Goal: Entertainment & Leisure: Consume media (video, audio)

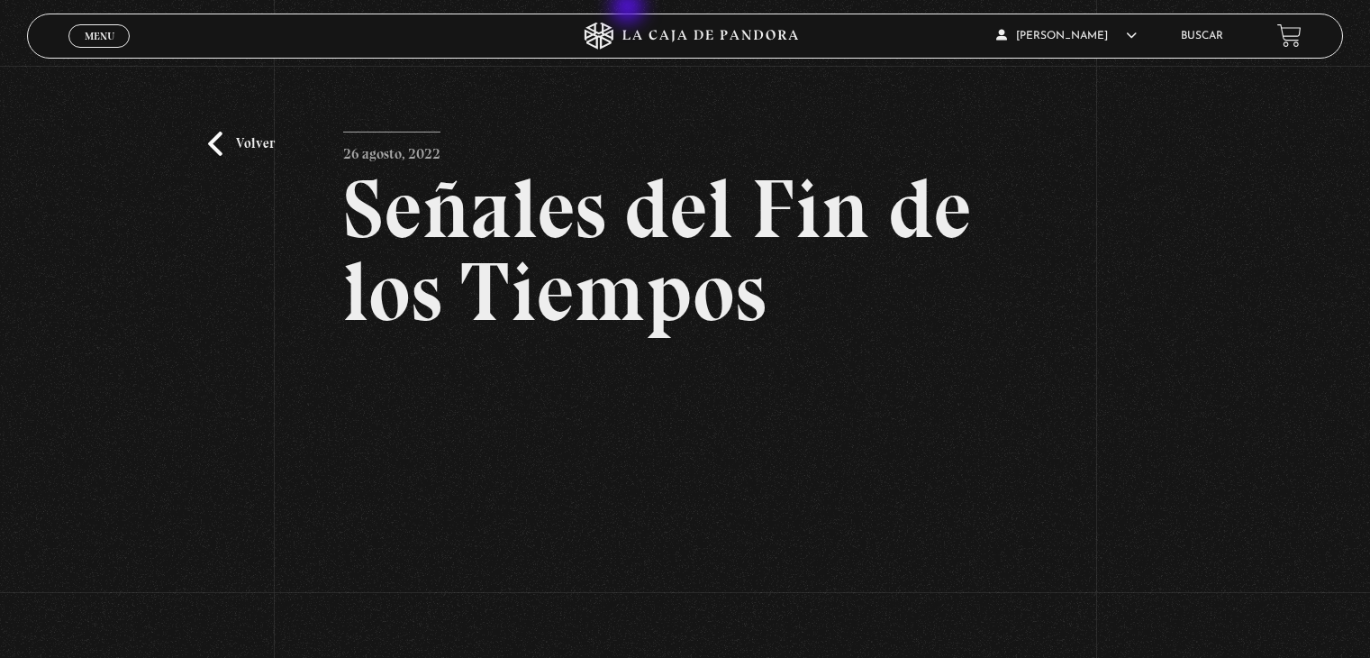
scroll to position [270, 0]
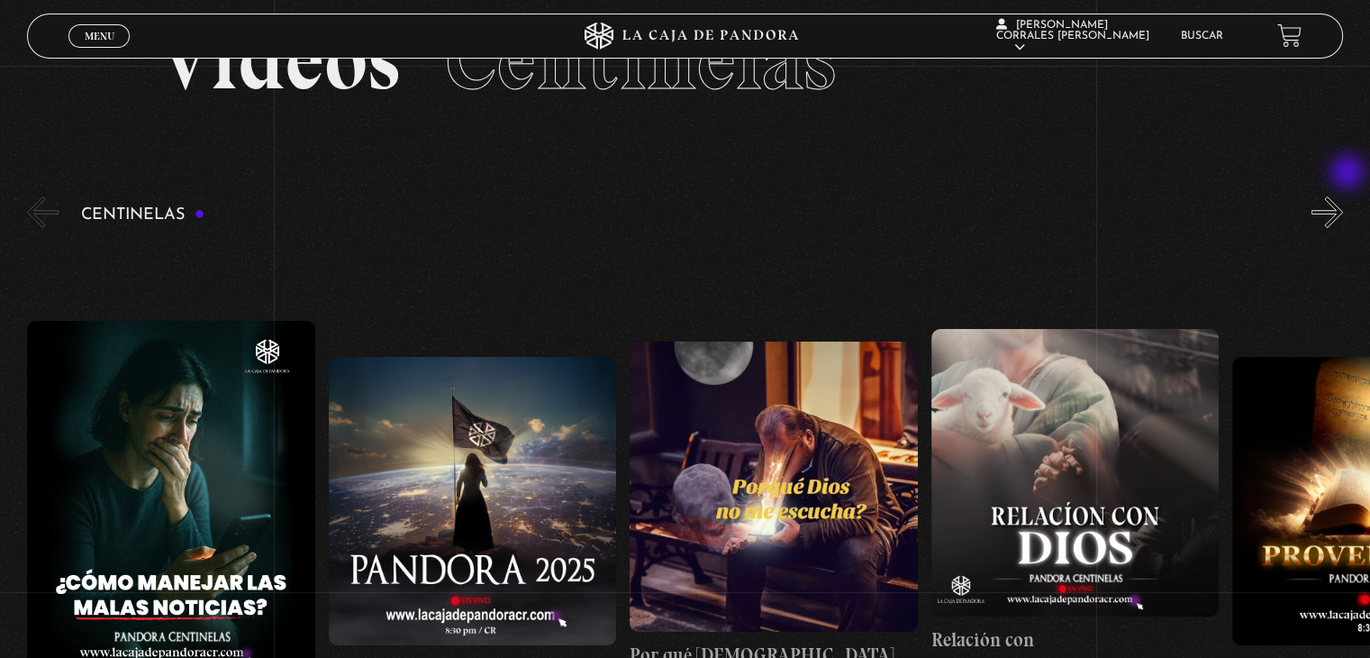
scroll to position [90, 0]
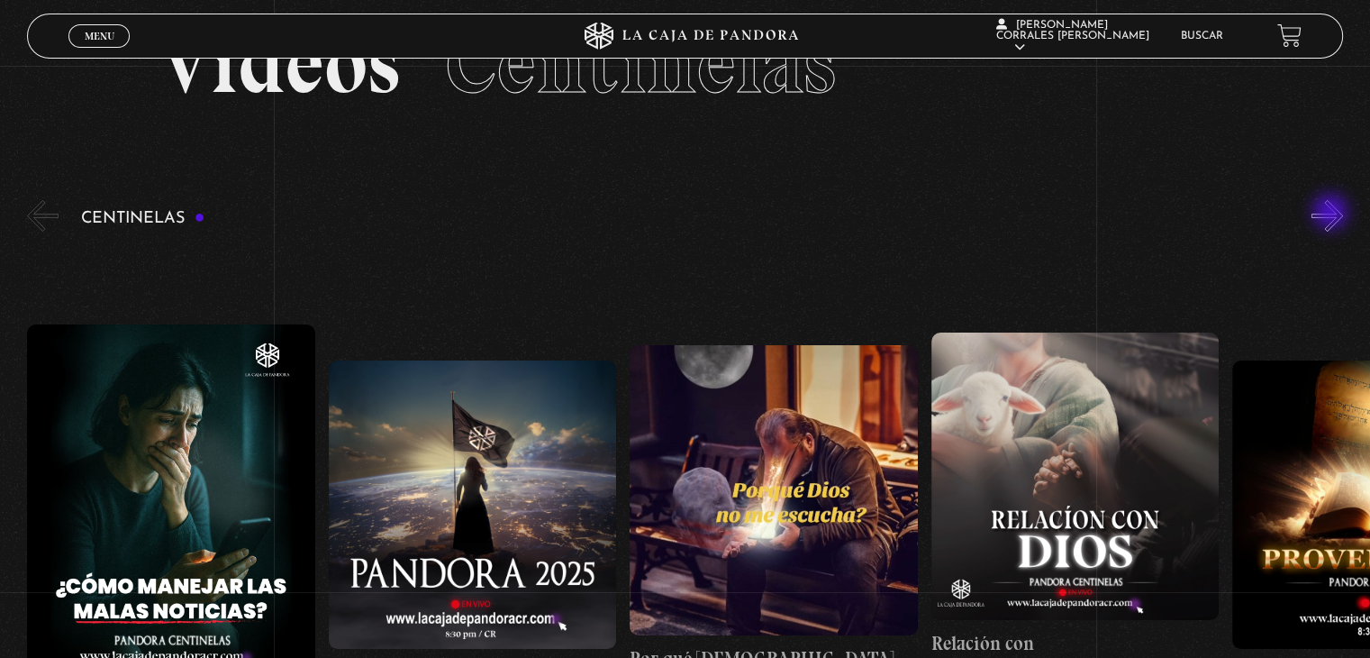
click at [1332, 213] on button "»" at bounding box center [1328, 216] width 32 height 32
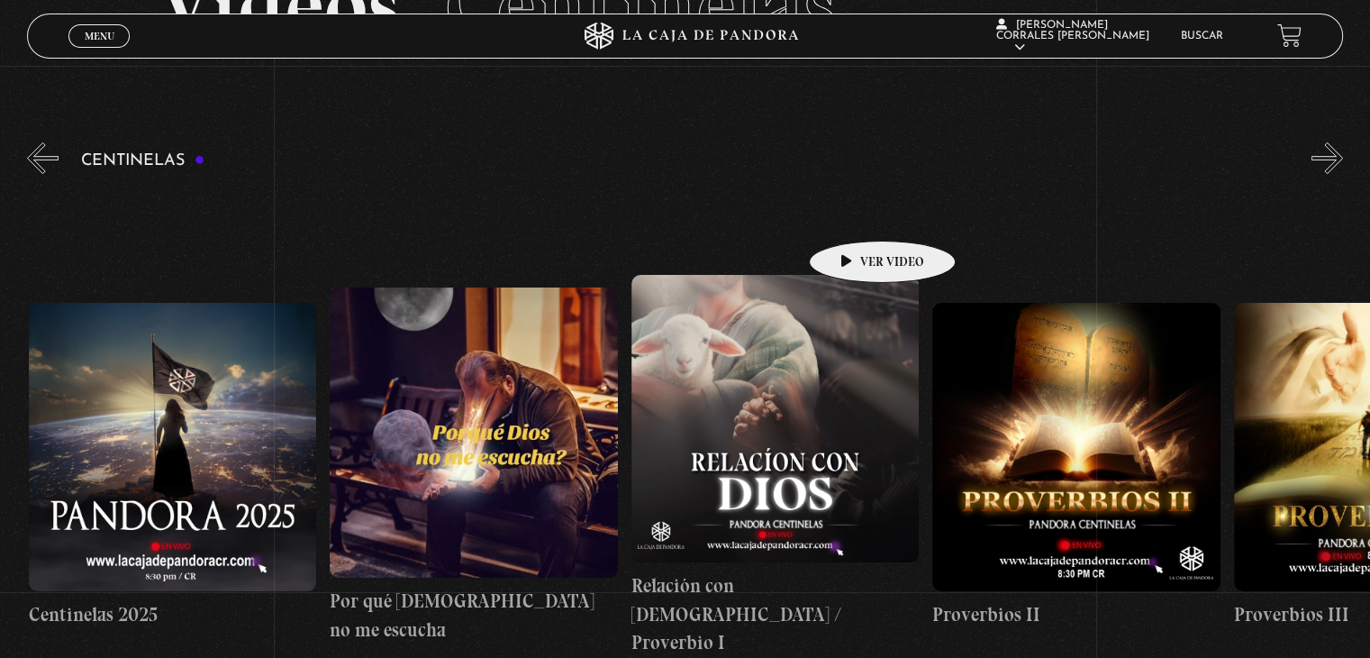
scroll to position [180, 0]
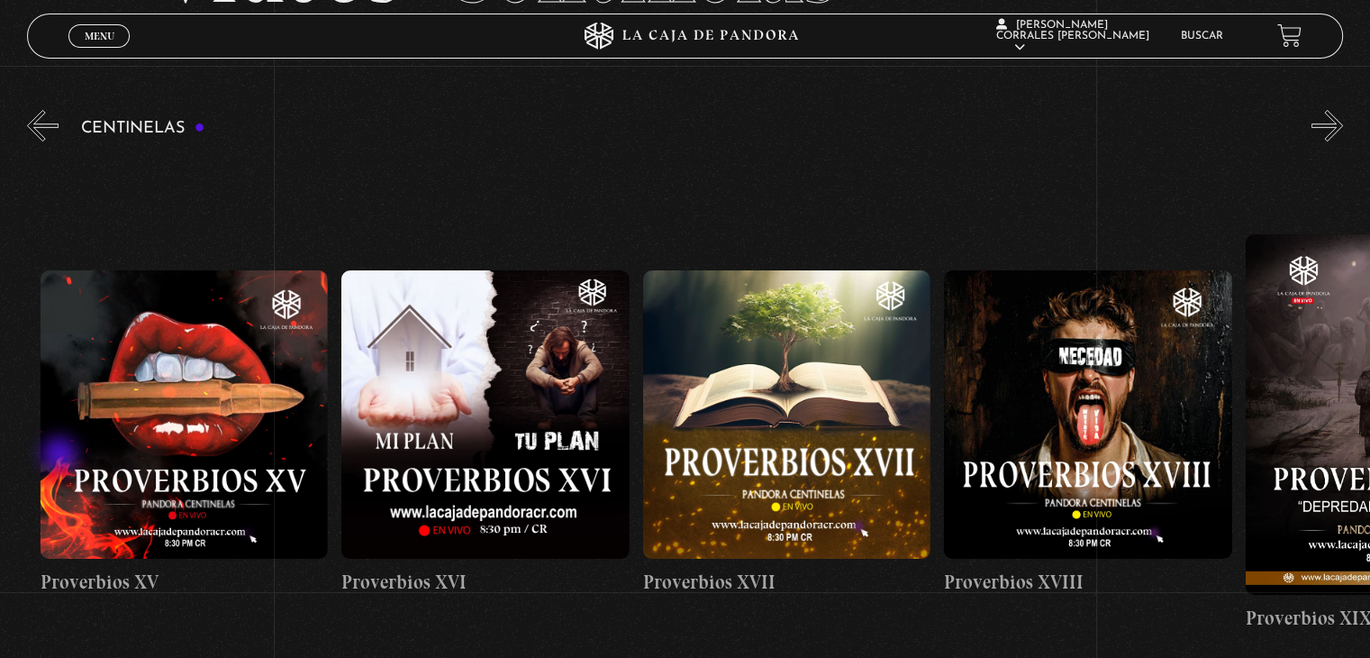
drag, startPoint x: 1173, startPoint y: 441, endPoint x: 365, endPoint y: 449, distance: 808.1
click at [0, 459] on section "Centinelas" at bounding box center [685, 453] width 1370 height 695
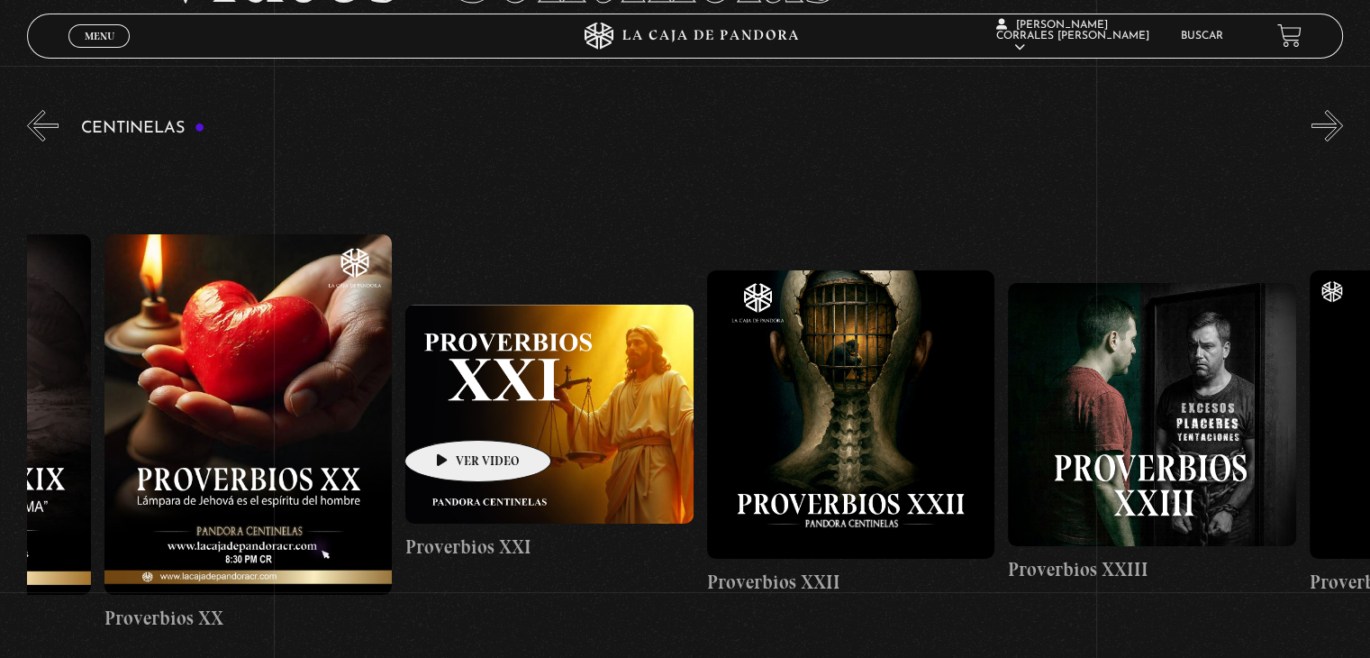
scroll to position [0, 10771]
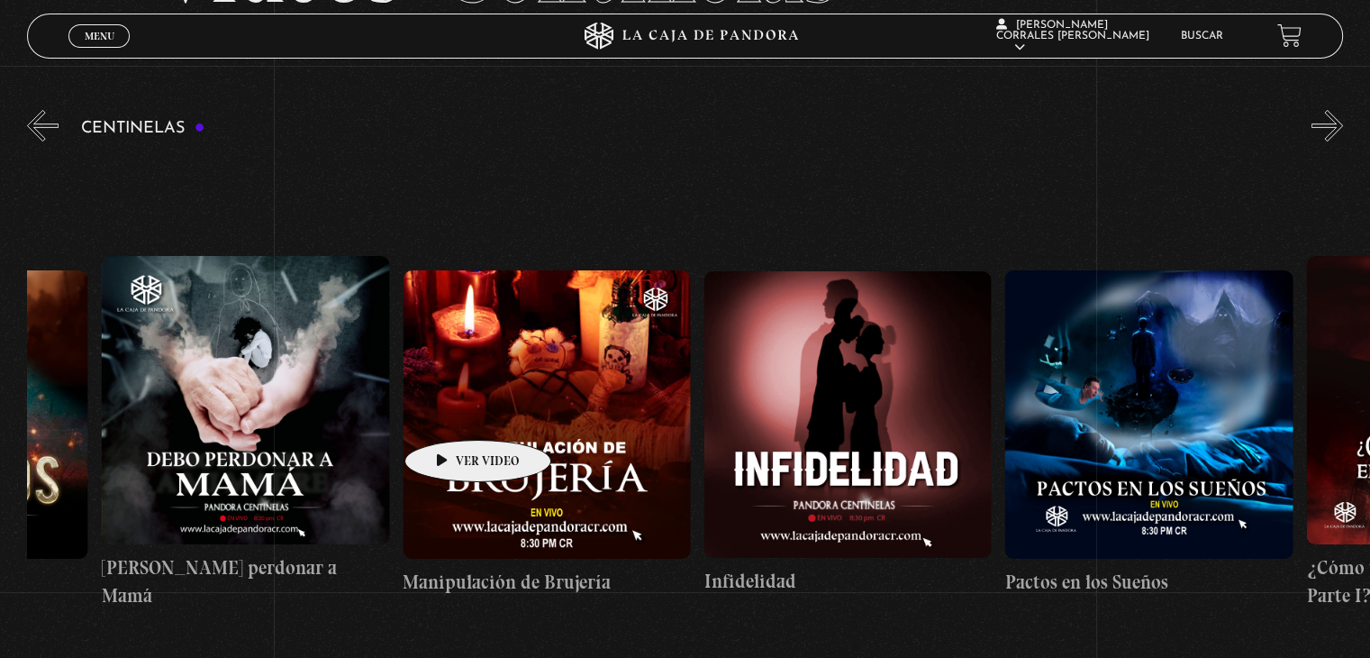
drag, startPoint x: 1185, startPoint y: 413, endPoint x: 79, endPoint y: 413, distance: 1105.3
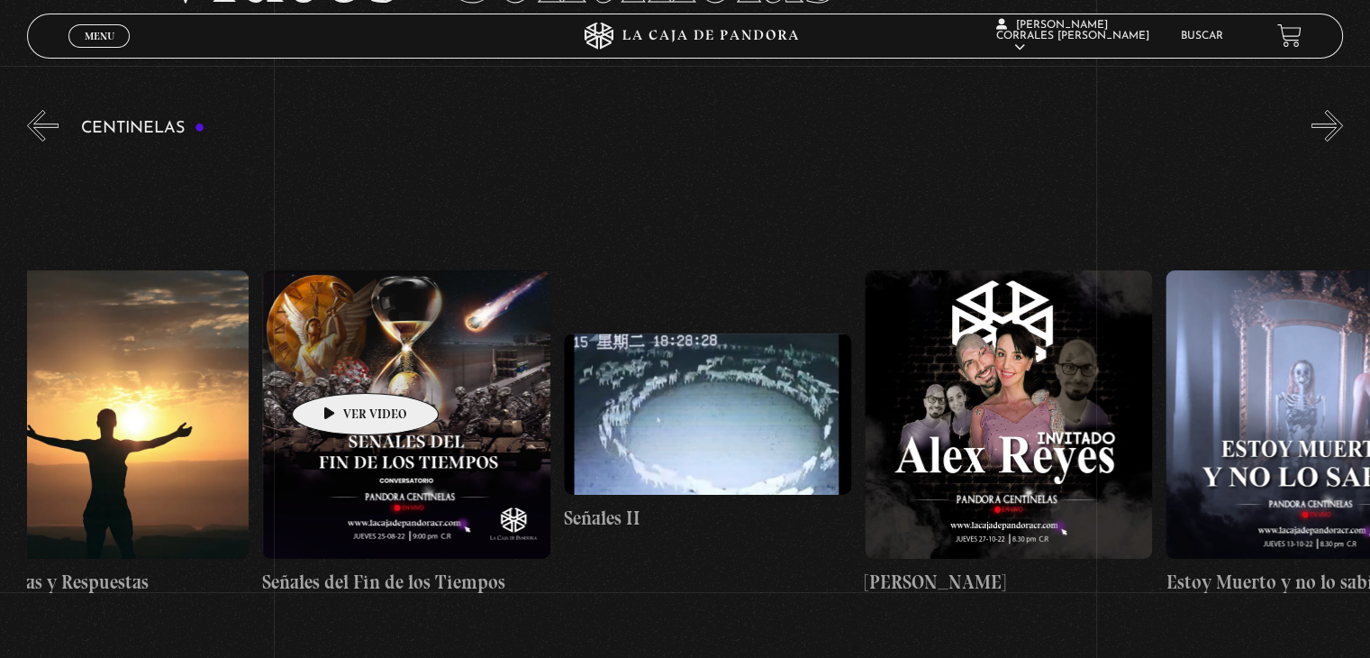
drag, startPoint x: 1090, startPoint y: 373, endPoint x: 135, endPoint y: 372, distance: 954.9
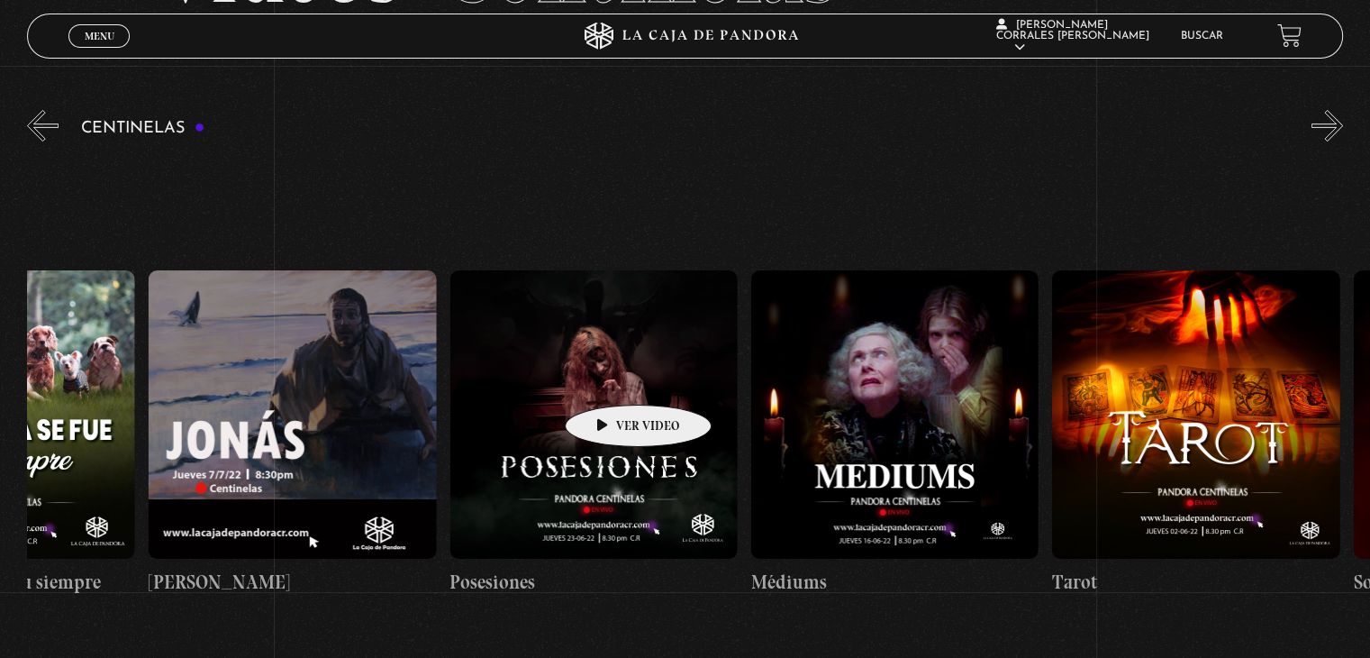
scroll to position [0, 18289]
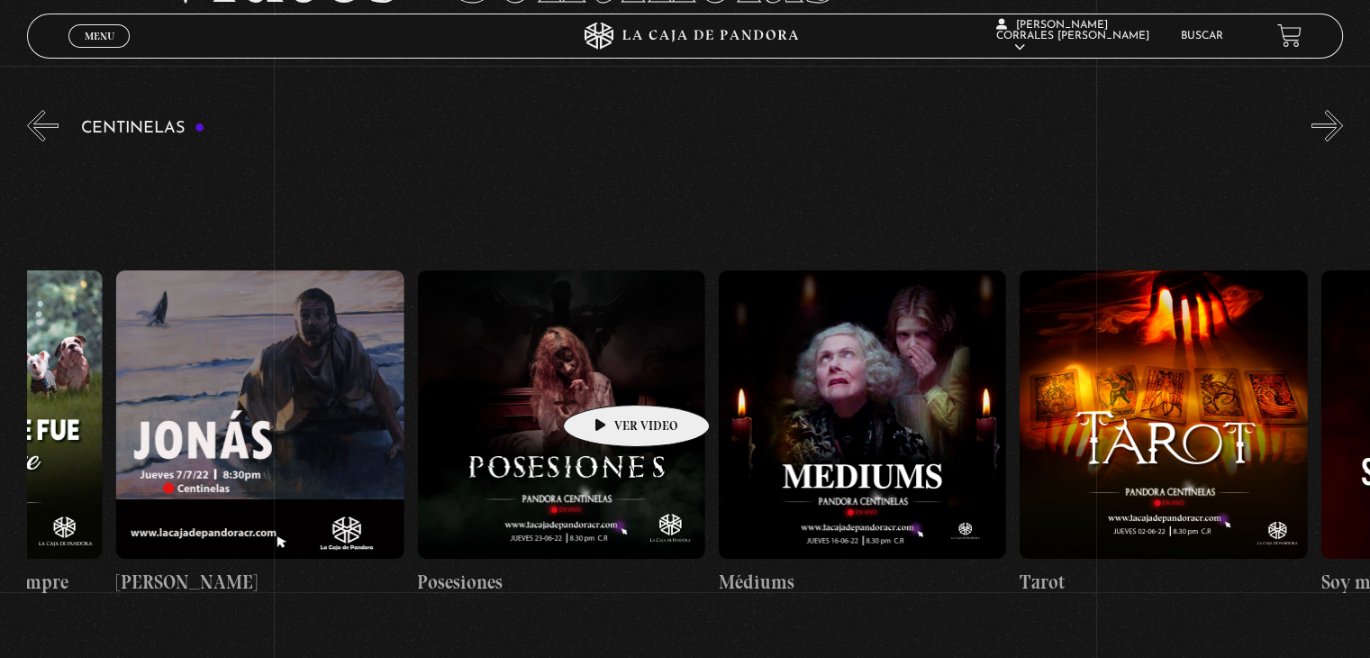
drag, startPoint x: 1154, startPoint y: 372, endPoint x: 608, endPoint y: 377, distance: 545.9
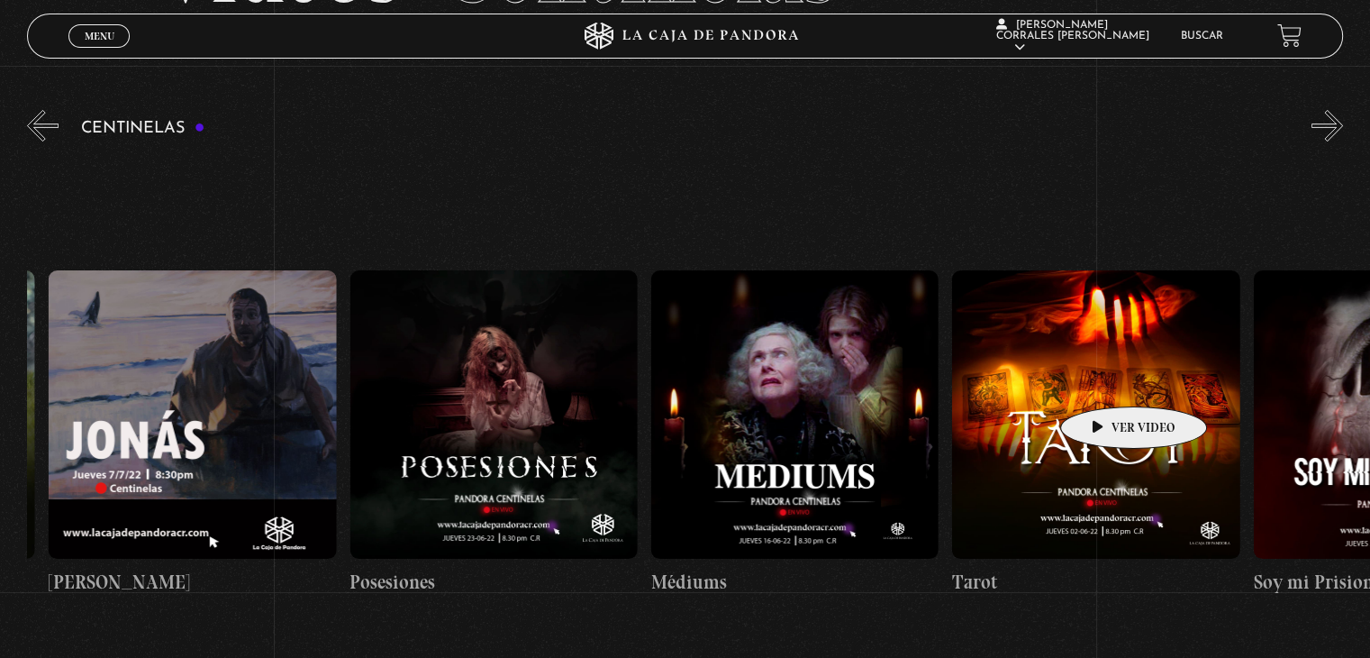
scroll to position [0, 18321]
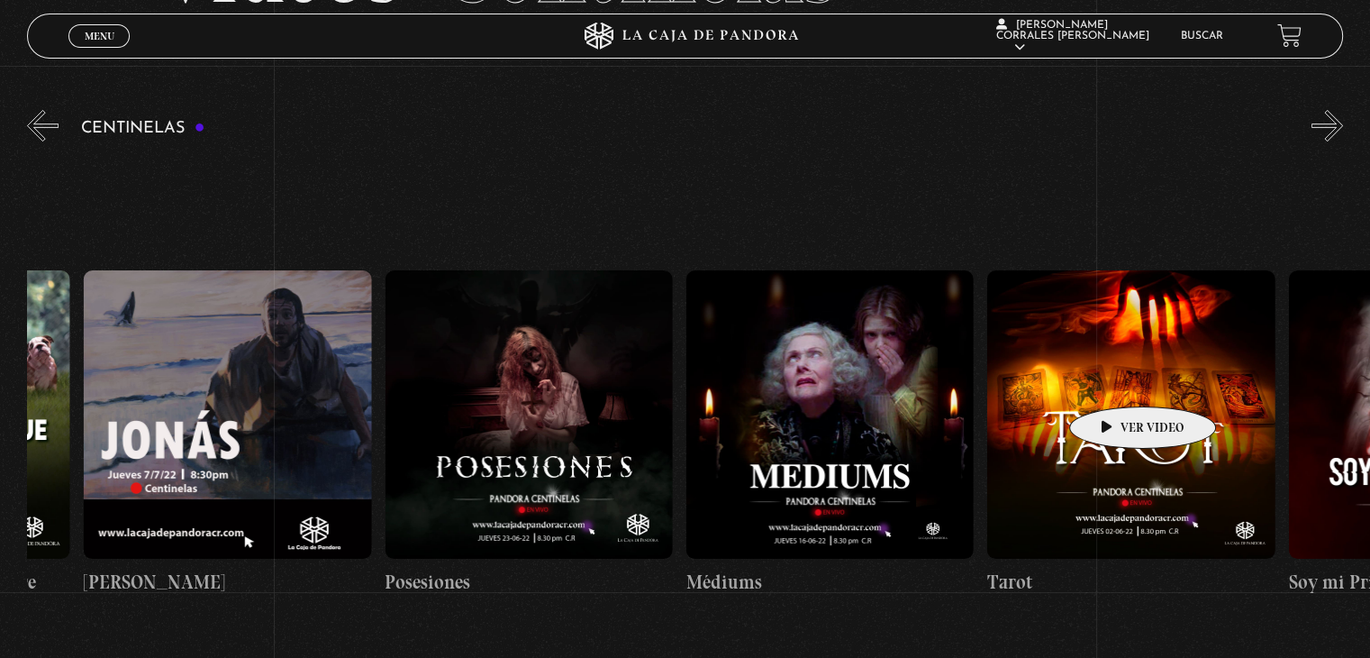
drag, startPoint x: 1098, startPoint y: 361, endPoint x: 1114, endPoint y: 379, distance: 24.2
click at [1114, 379] on figure at bounding box center [1130, 413] width 287 height 287
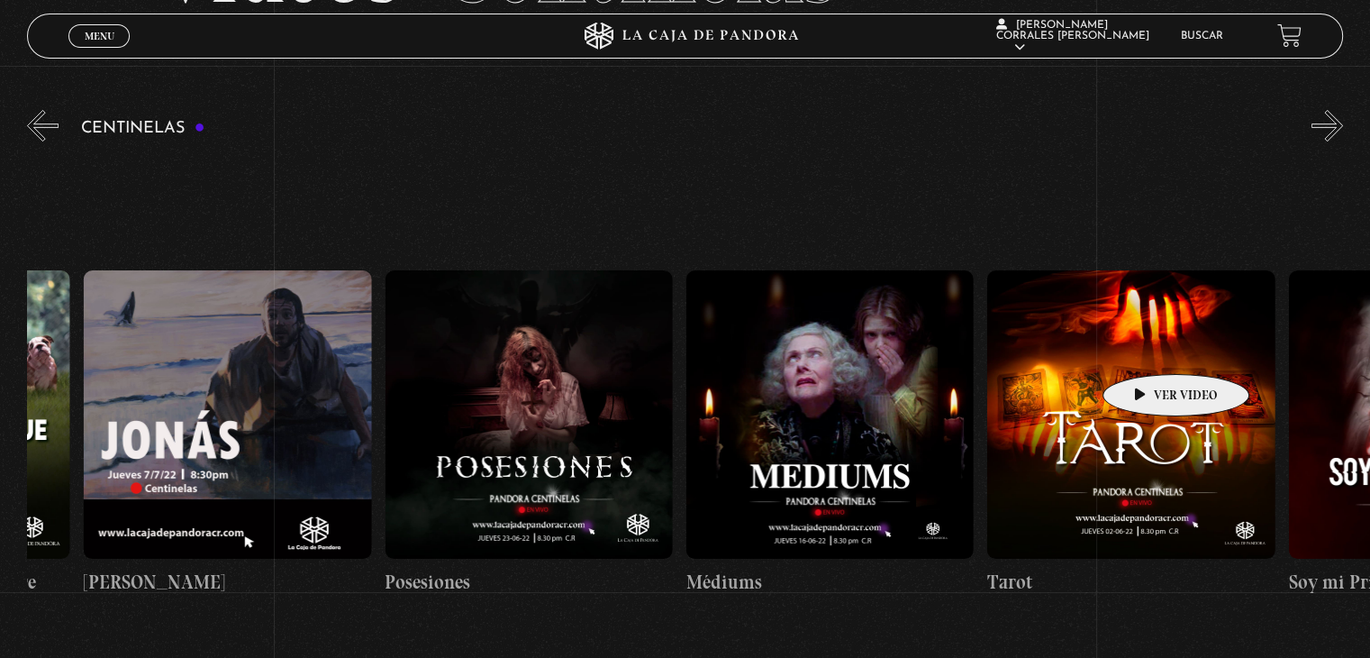
click at [1148, 347] on figure at bounding box center [1130, 413] width 287 height 287
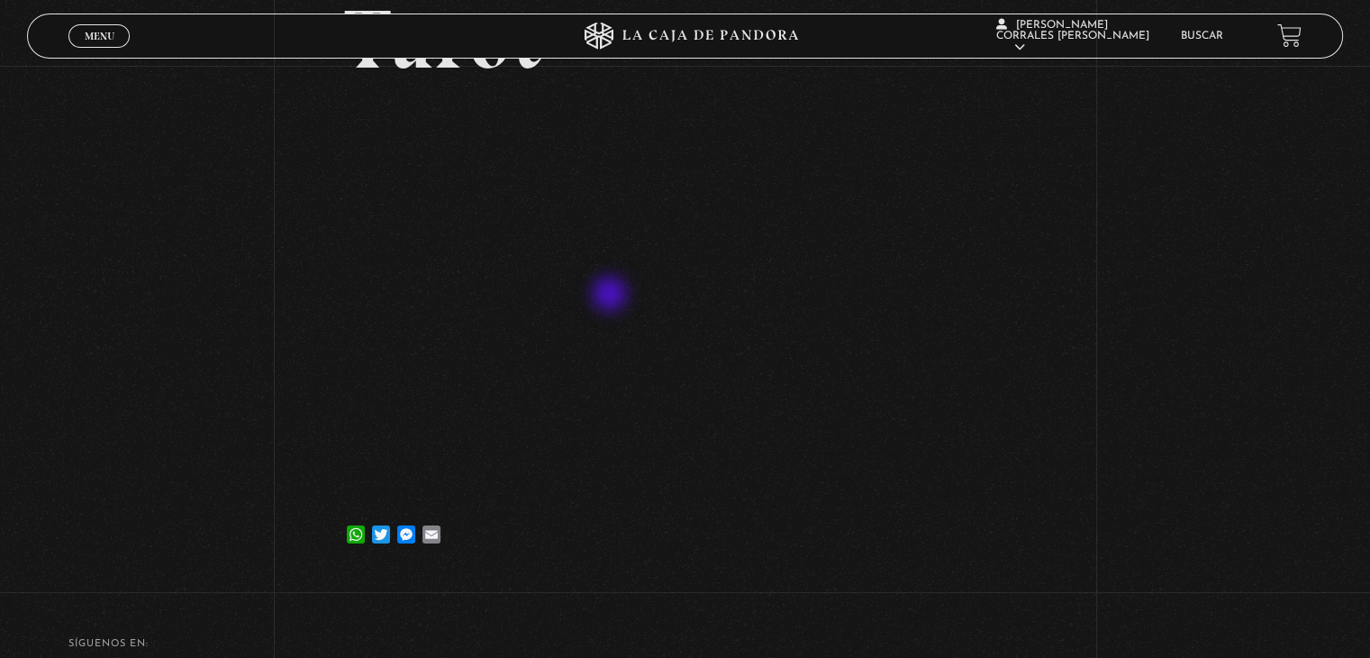
scroll to position [180, 0]
